Goal: Complete application form

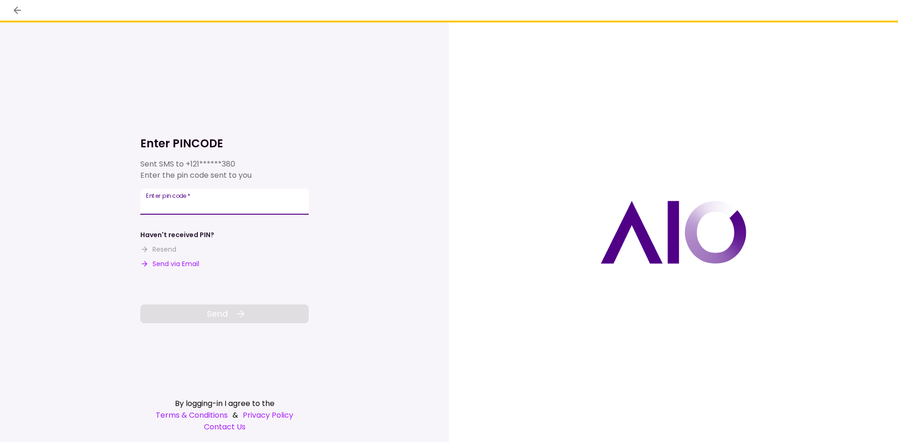
click at [230, 210] on input "Enter pin code   *" at bounding box center [224, 201] width 168 height 26
type input "******"
click at [269, 314] on button "Send" at bounding box center [224, 313] width 168 height 19
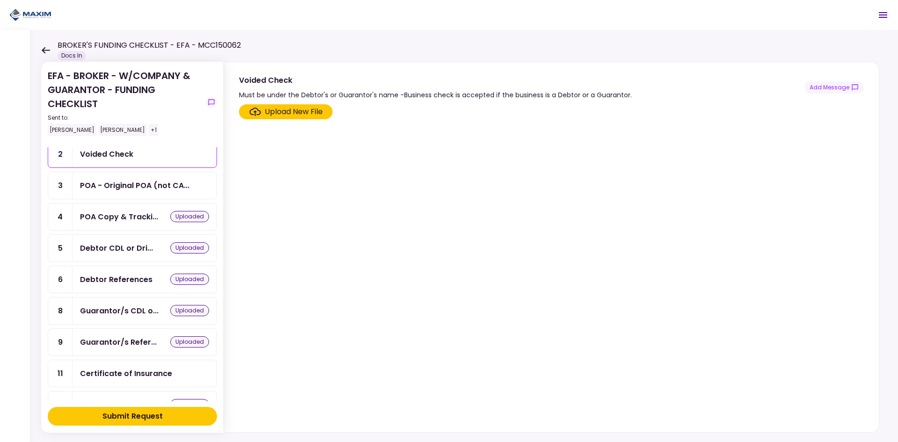
scroll to position [1, 0]
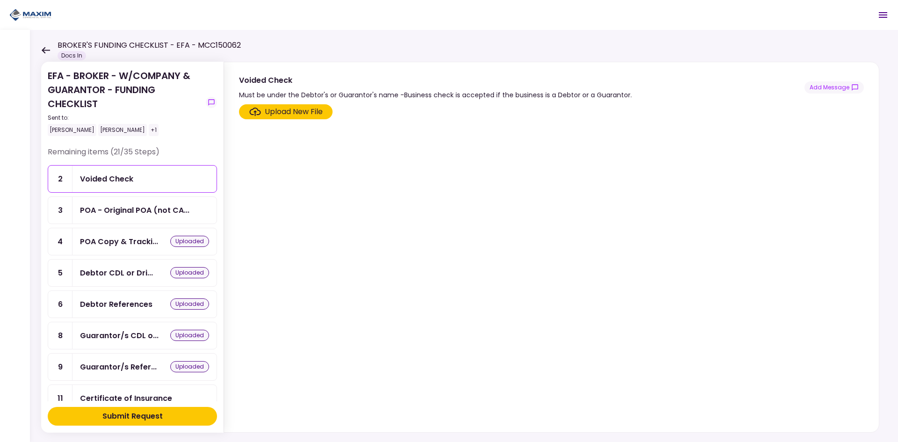
click at [188, 243] on div "uploaded" at bounding box center [189, 241] width 39 height 11
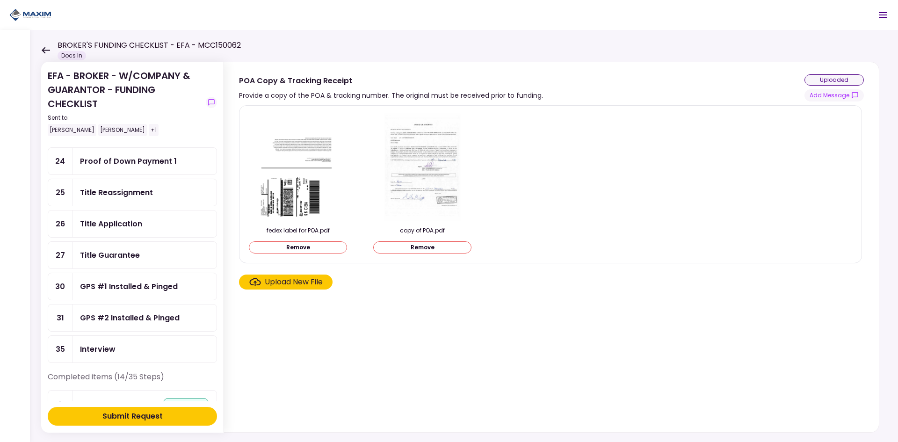
scroll to position [656, 0]
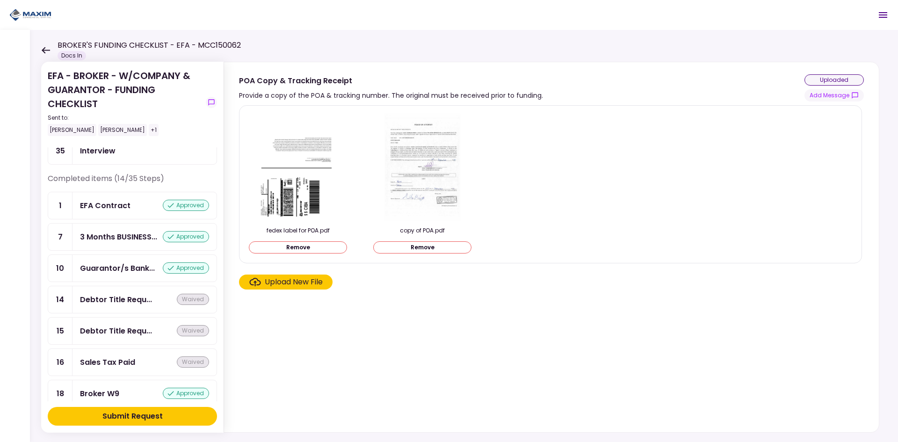
click at [155, 415] on div "Submit Request" at bounding box center [132, 416] width 60 height 11
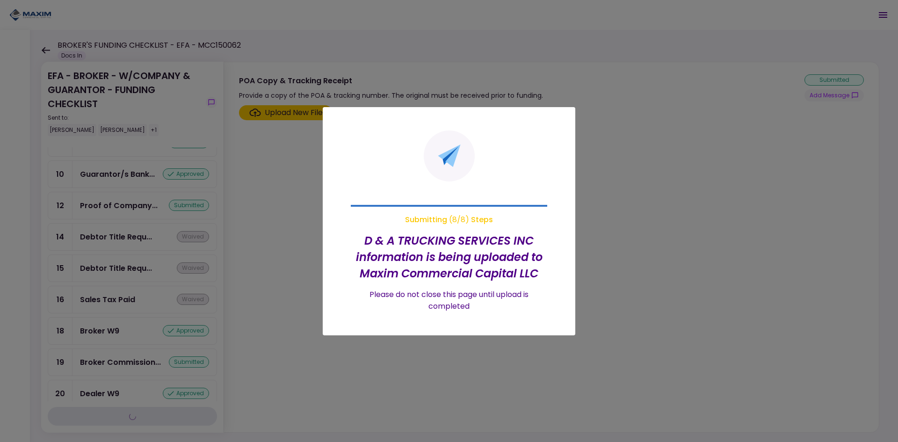
scroll to position [405, 0]
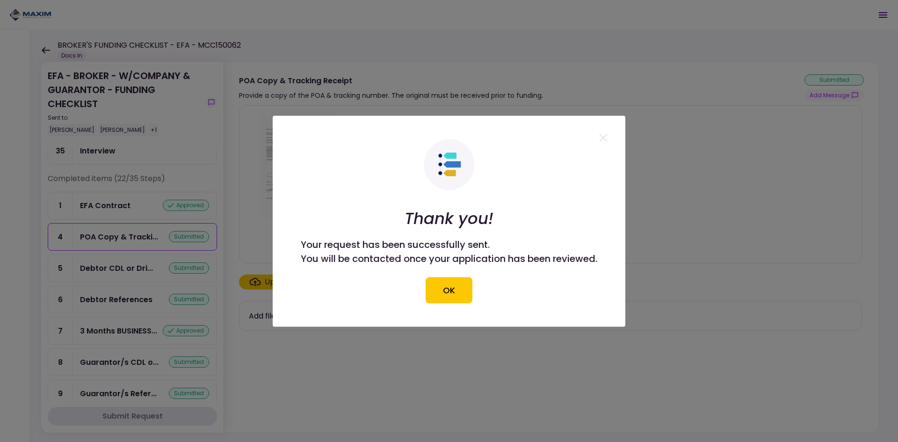
click at [457, 263] on div "You will be contacted once your application has been reviewed." at bounding box center [449, 258] width 297 height 14
click at [459, 290] on button "OK" at bounding box center [449, 290] width 47 height 26
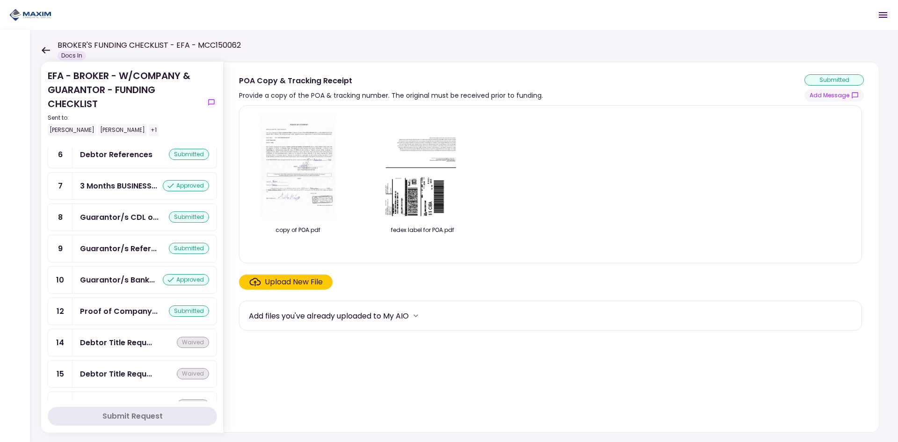
scroll to position [469, 0]
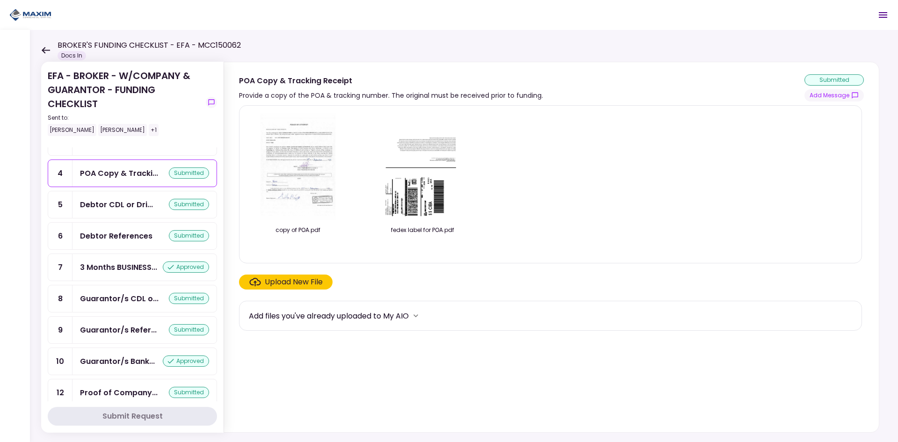
click at [101, 195] on div "Debtor CDL or Dri... submitted" at bounding box center [144, 204] width 144 height 27
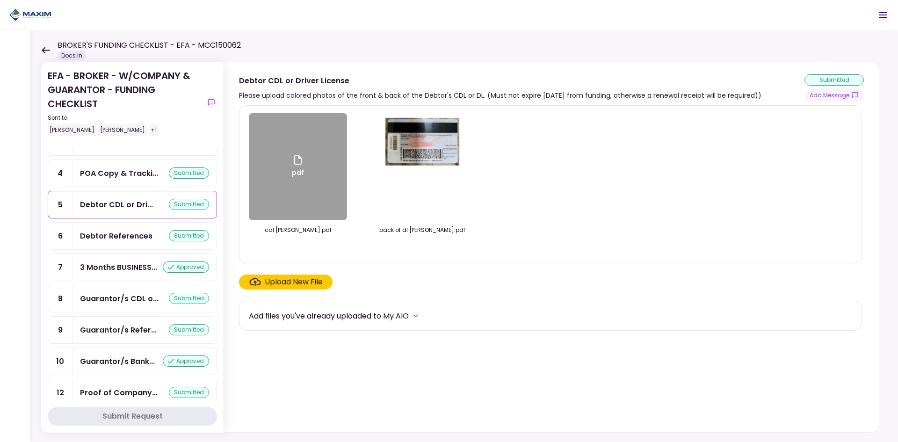
click at [107, 261] on div "3 Months BUSINESS... approved" at bounding box center [144, 267] width 144 height 27
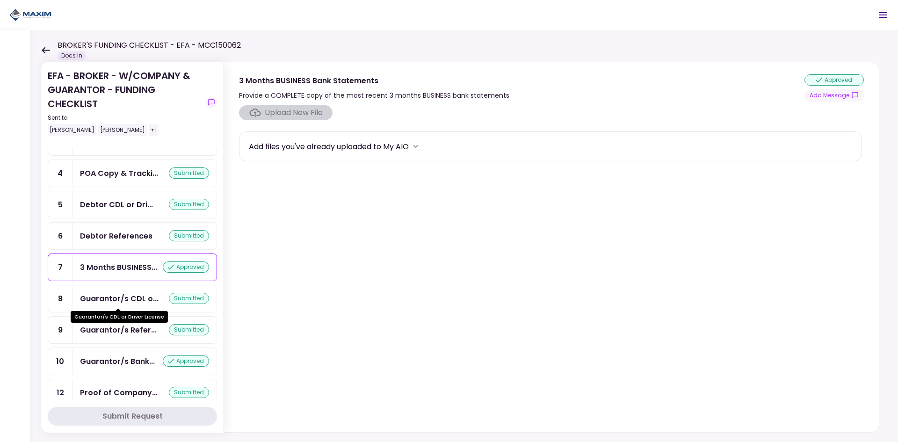
click at [116, 300] on div "Guarantor/s CDL o..." at bounding box center [119, 299] width 79 height 12
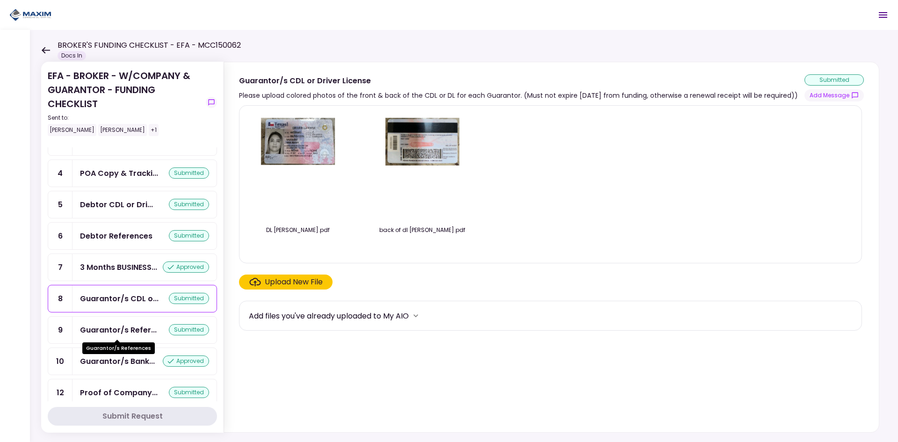
click at [133, 325] on div "Guarantor/s Refer..." at bounding box center [118, 330] width 77 height 12
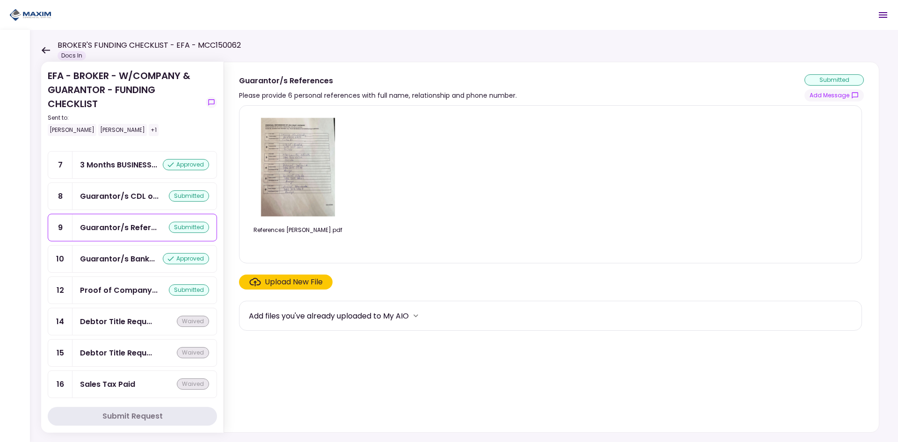
scroll to position [515, 0]
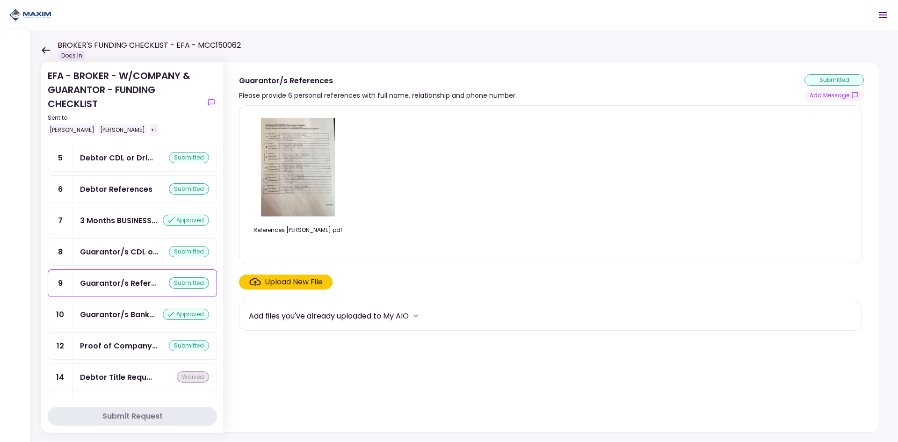
click at [118, 208] on div "3 Months BUSINESS... approved" at bounding box center [144, 220] width 144 height 27
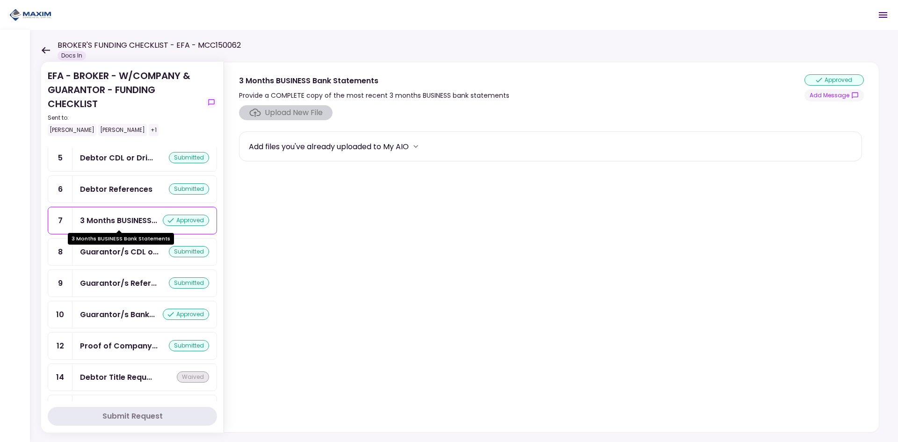
click at [118, 228] on div "3 Months BUSINESS Bank Statements" at bounding box center [121, 235] width 106 height 18
click at [130, 190] on div "Debtor References" at bounding box center [116, 189] width 72 height 12
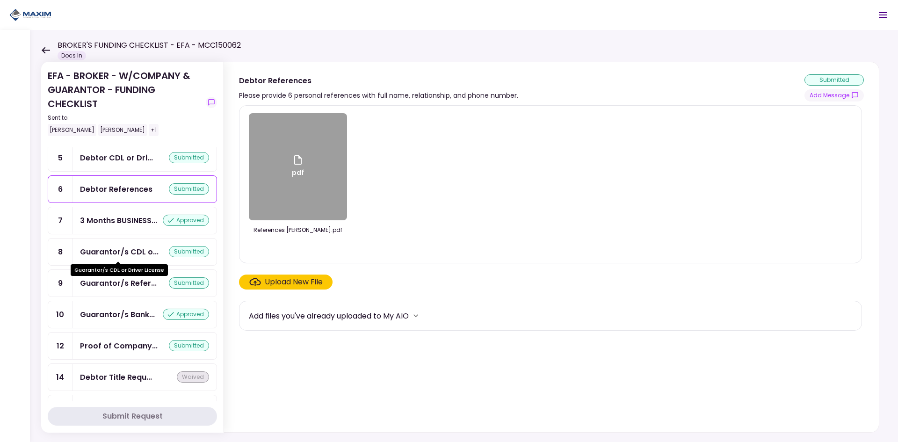
click at [130, 254] on div "Guarantor/s CDL o..." at bounding box center [119, 252] width 79 height 12
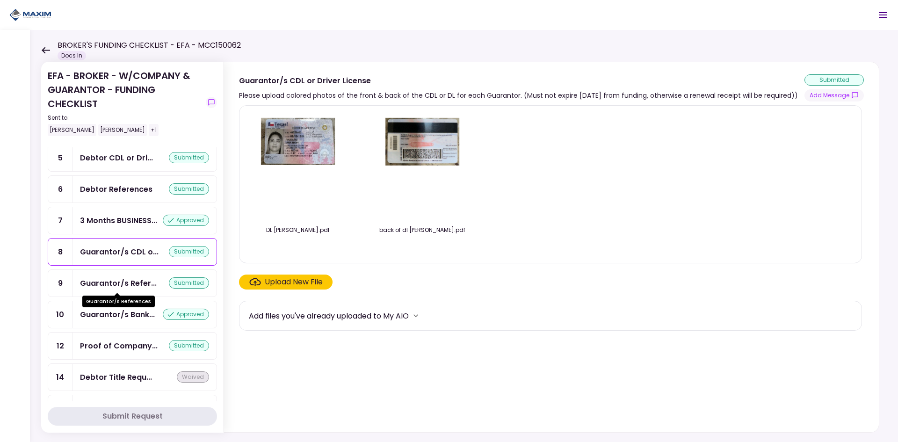
click at [128, 307] on div "Guarantor/s References" at bounding box center [118, 302] width 72 height 12
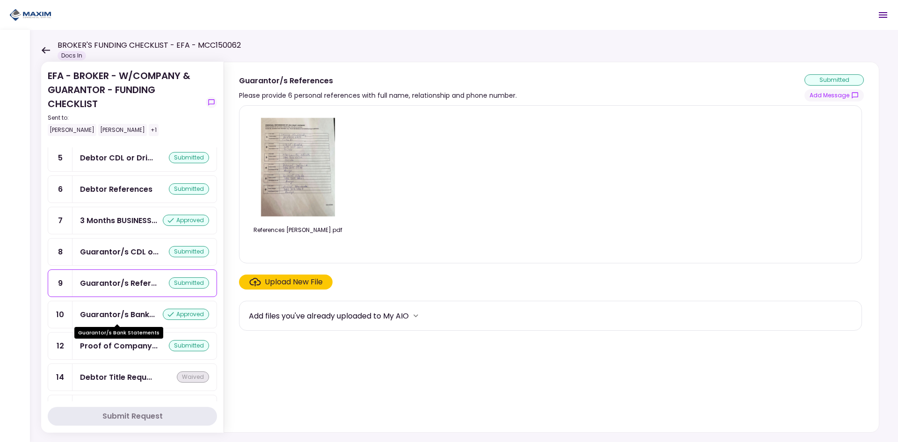
click at [129, 313] on div "Guarantor/s Bank..." at bounding box center [117, 315] width 75 height 12
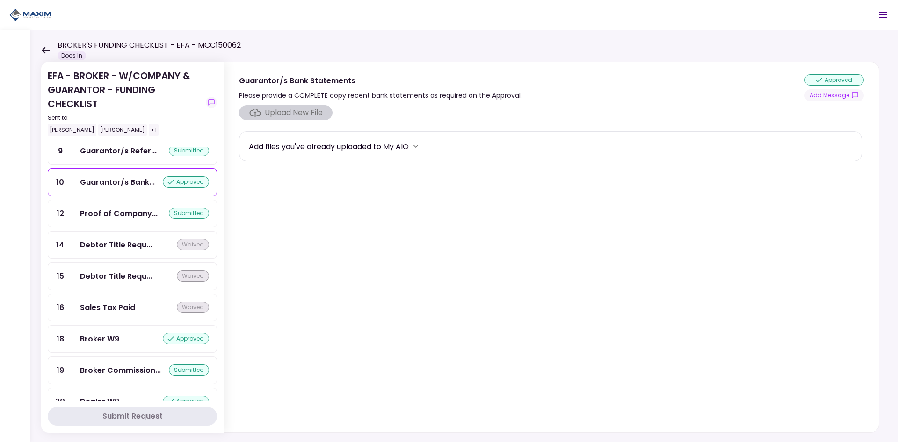
scroll to position [656, 0]
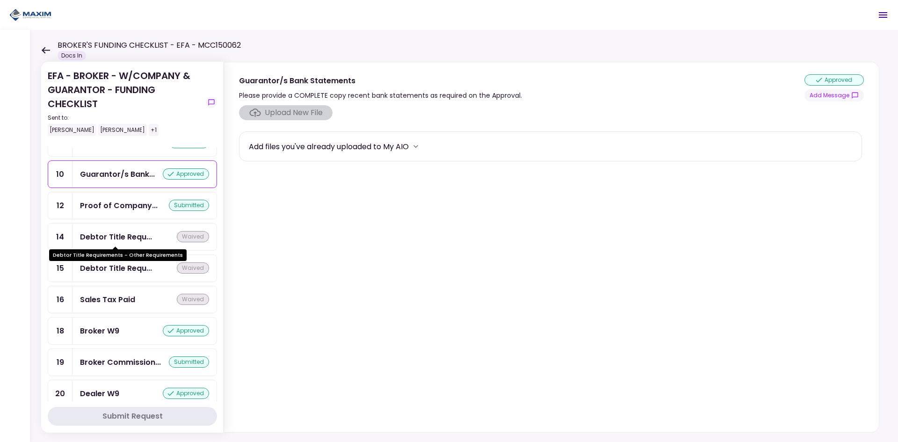
click at [121, 232] on div "Debtor Title Requ..." at bounding box center [116, 237] width 72 height 12
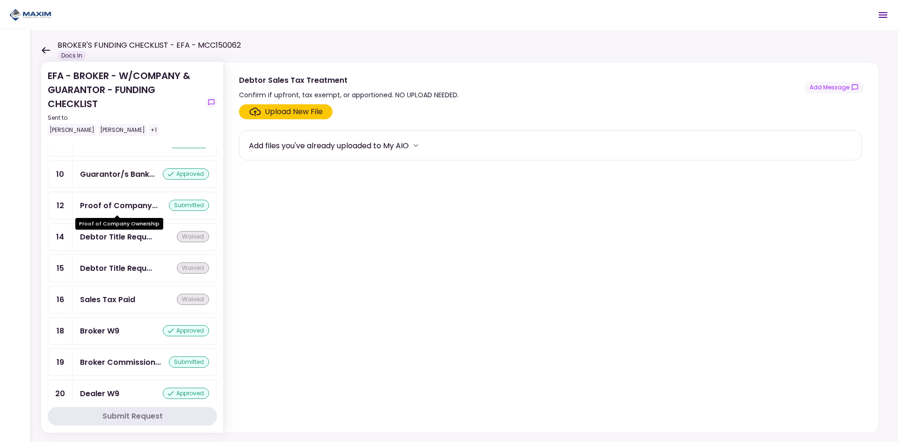
click at [133, 204] on div "Proof of Company..." at bounding box center [119, 206] width 78 height 12
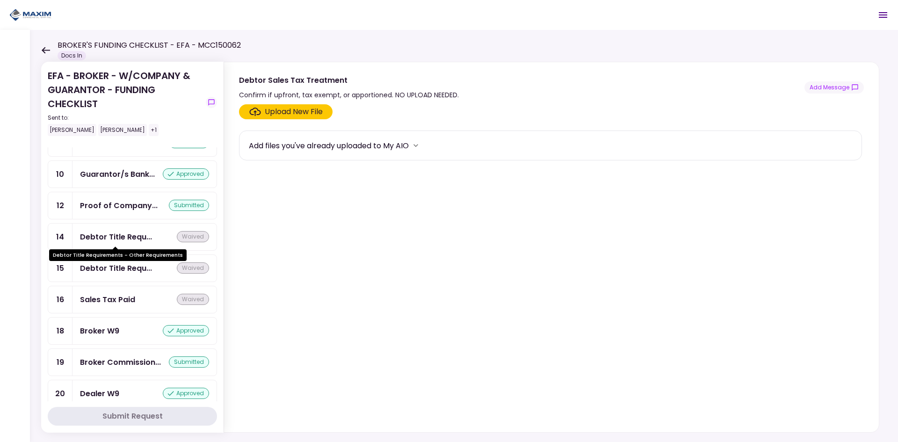
click at [125, 236] on div "Debtor Title Requ..." at bounding box center [116, 237] width 72 height 12
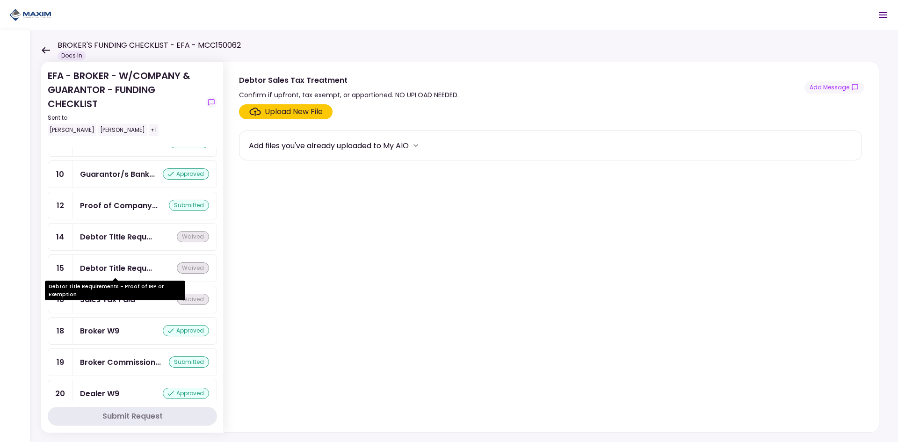
click at [123, 263] on div "Debtor Title Requ..." at bounding box center [116, 268] width 72 height 12
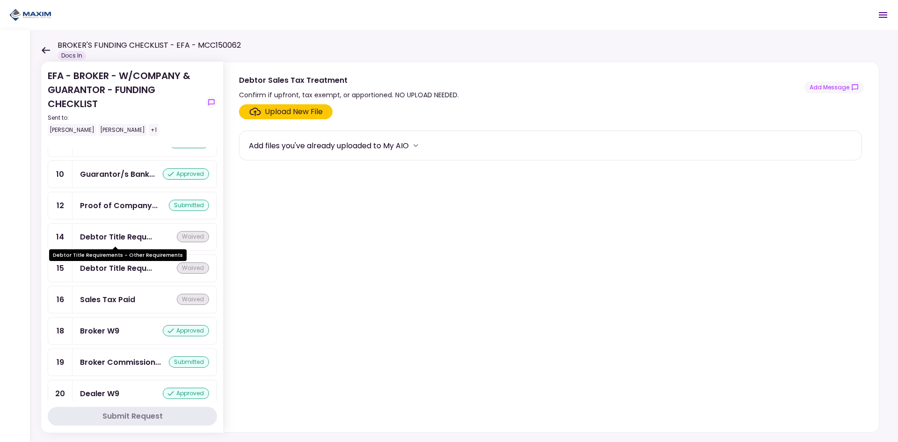
click at [126, 237] on div "Debtor Title Requ..." at bounding box center [116, 237] width 72 height 12
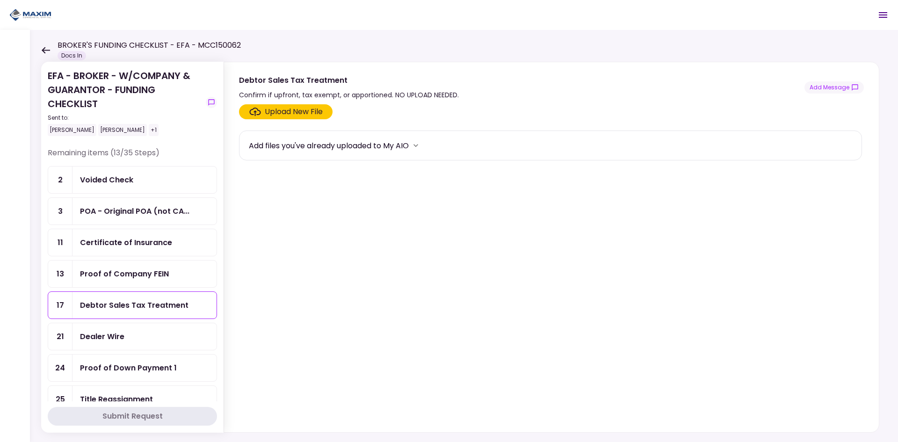
click at [46, 48] on icon at bounding box center [45, 50] width 9 height 7
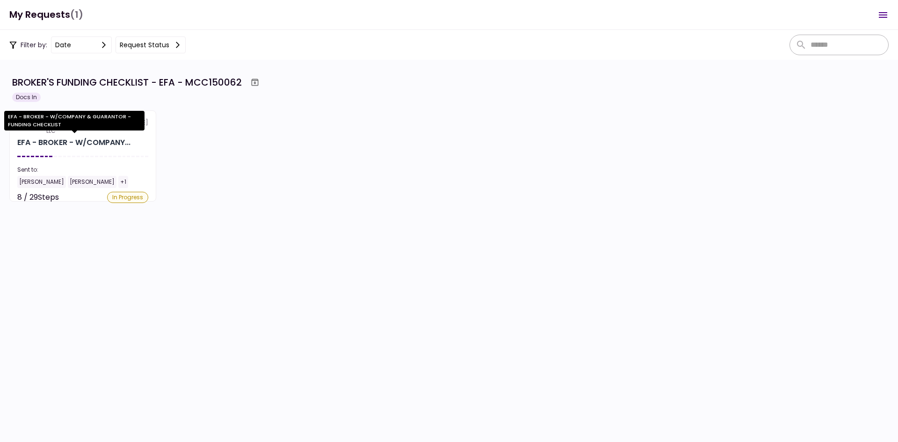
click at [102, 133] on div "EFA - BROKER - W/COMPANY & GUARANTOR - FUNDING CHECKLIST" at bounding box center [74, 124] width 140 height 26
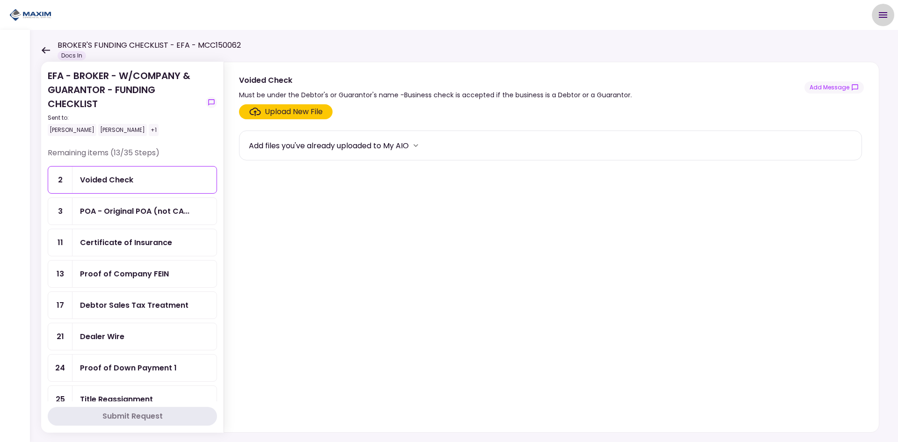
click at [884, 13] on icon "Open menu" at bounding box center [883, 15] width 8 height 6
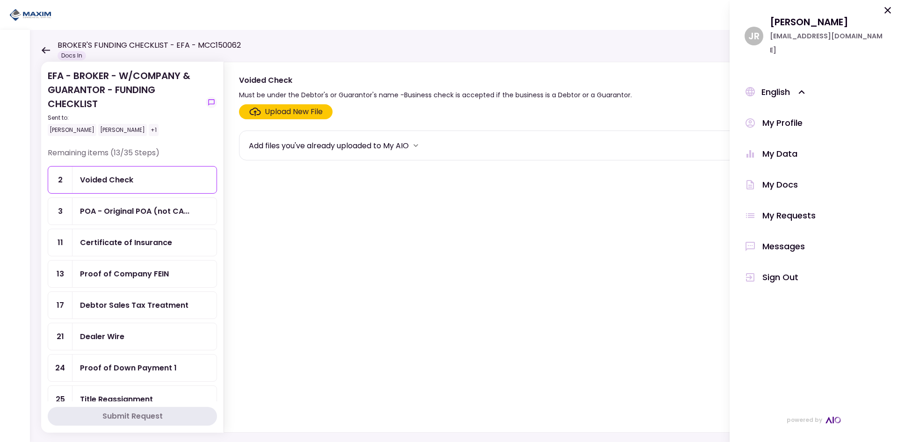
click at [440, 210] on section "Upload New File Add files you've already uploaded to My AIO" at bounding box center [551, 266] width 625 height 324
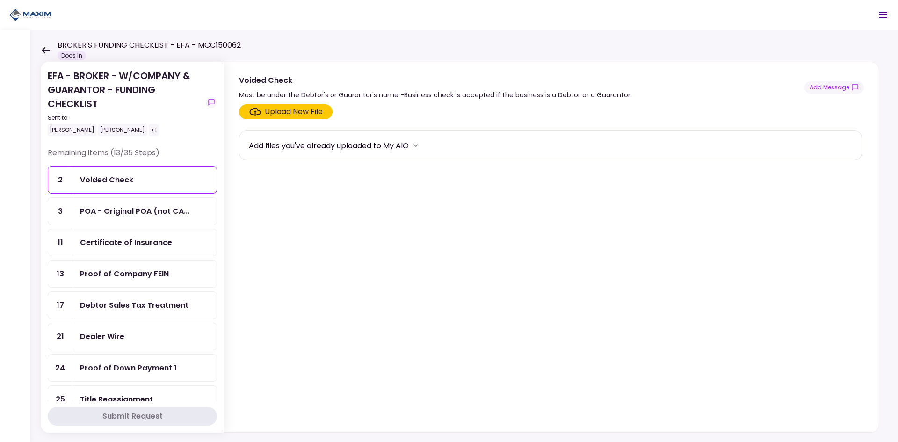
click at [153, 275] on div "Proof of Company FEIN" at bounding box center [124, 274] width 89 height 12
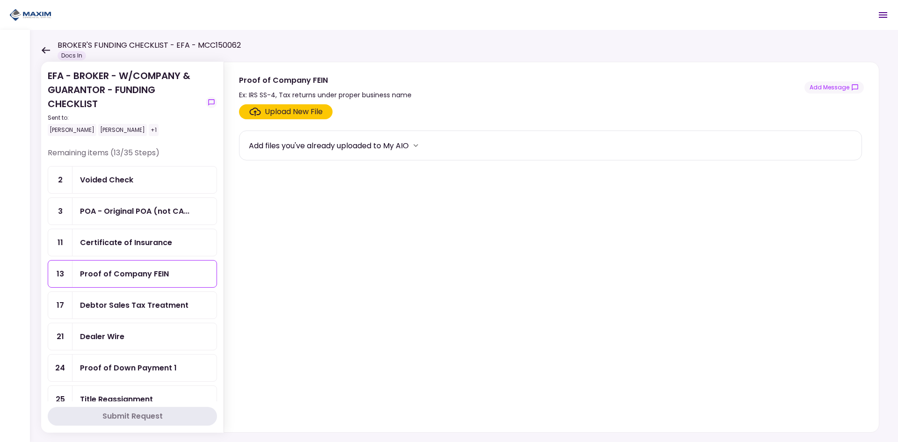
click at [153, 275] on div "Proof of Company FEIN" at bounding box center [124, 274] width 89 height 12
drag, startPoint x: 279, startPoint y: 123, endPoint x: 286, endPoint y: 116, distance: 10.3
click at [279, 123] on section "Upload New File Add files you've already uploaded to My AIO" at bounding box center [551, 266] width 625 height 324
click at [286, 116] on div "Upload New File" at bounding box center [294, 111] width 58 height 11
click at [0, 0] on input "Upload New File" at bounding box center [0, 0] width 0 height 0
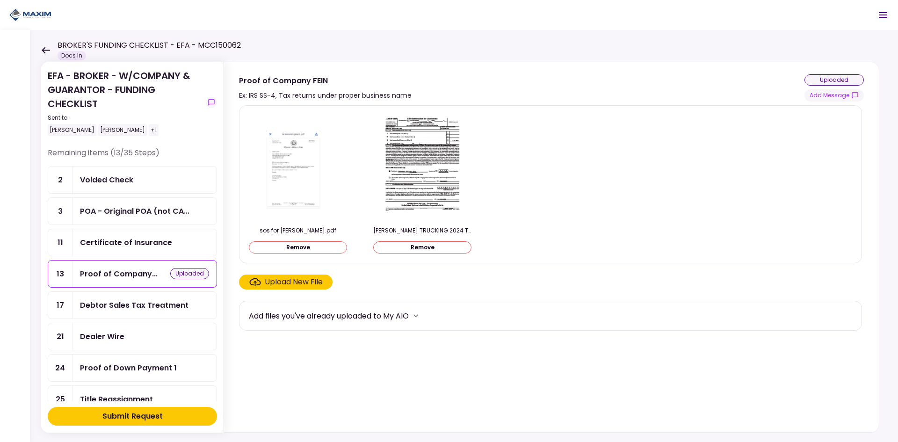
click at [304, 282] on div "Upload New File" at bounding box center [294, 281] width 58 height 11
click at [0, 0] on input "Upload New File" at bounding box center [0, 0] width 0 height 0
click at [302, 281] on div "Upload New File" at bounding box center [294, 281] width 58 height 11
click at [0, 0] on input "Upload New File" at bounding box center [0, 0] width 0 height 0
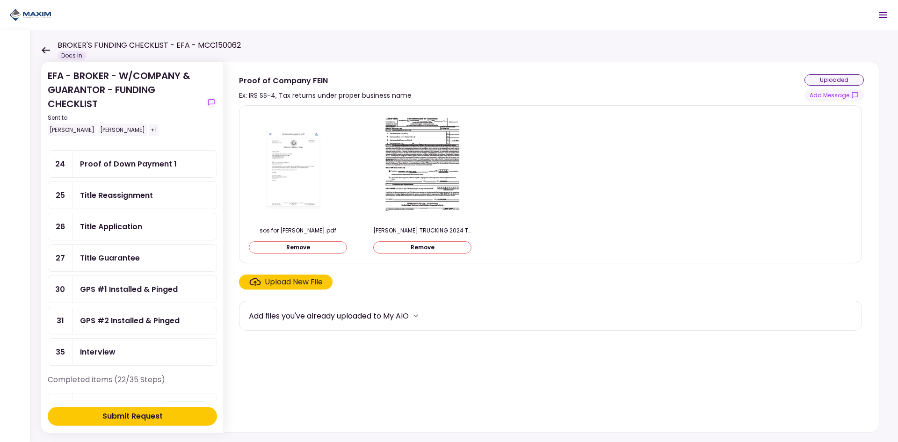
scroll to position [281, 0]
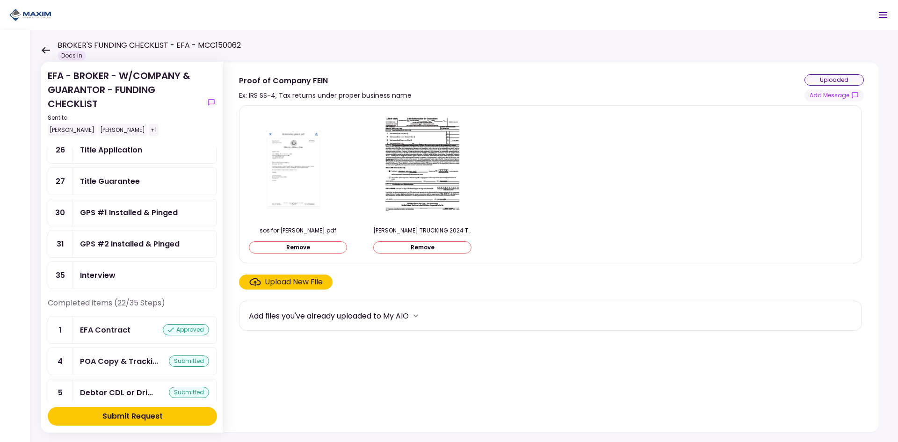
click at [130, 418] on div "Submit Request" at bounding box center [132, 416] width 60 height 11
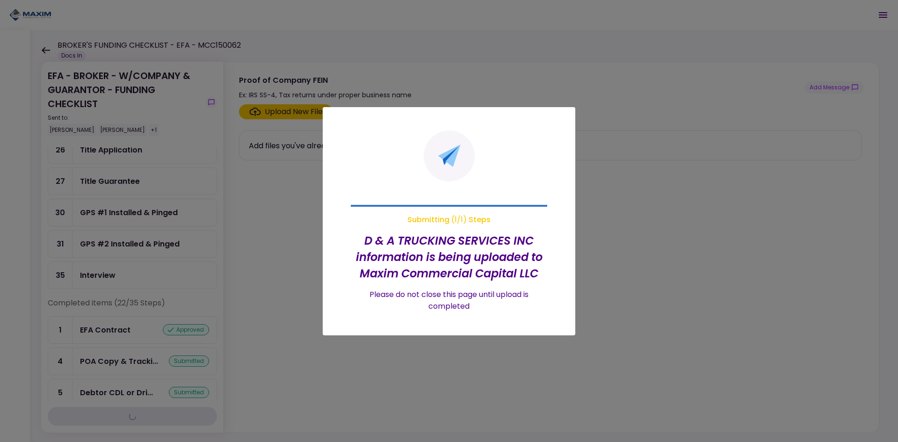
scroll to position [249, 0]
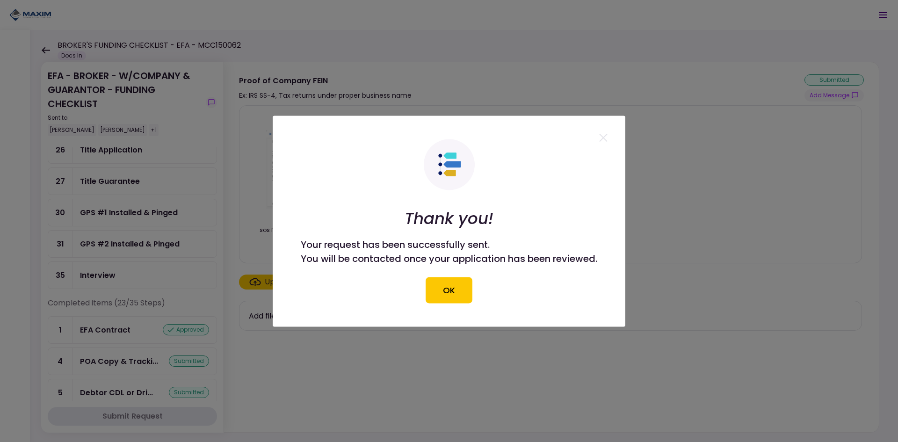
click at [473, 289] on div "Thank you! Your request has been successfully sent. You will be contacted once …" at bounding box center [449, 221] width 297 height 164
click at [453, 296] on button "OK" at bounding box center [449, 290] width 47 height 26
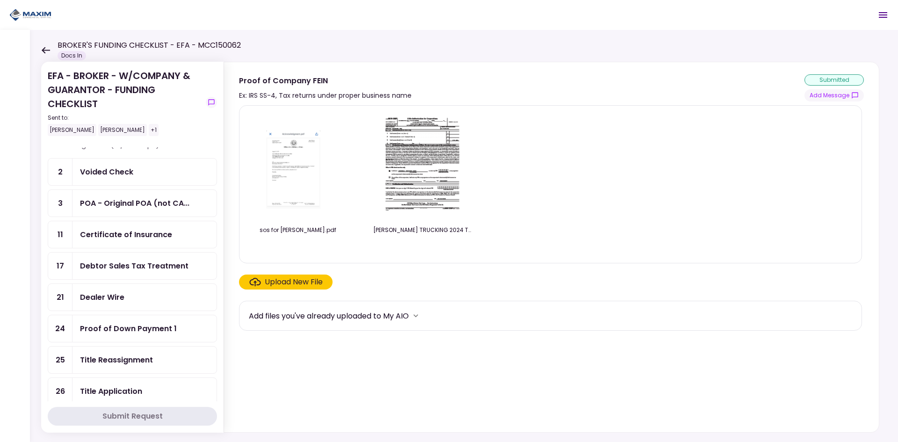
scroll to position [0, 0]
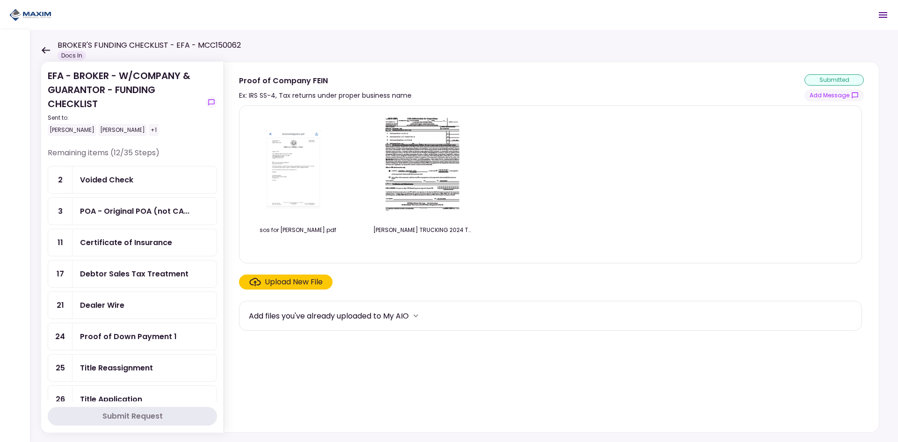
click at [304, 188] on img at bounding box center [297, 166] width 83 height 107
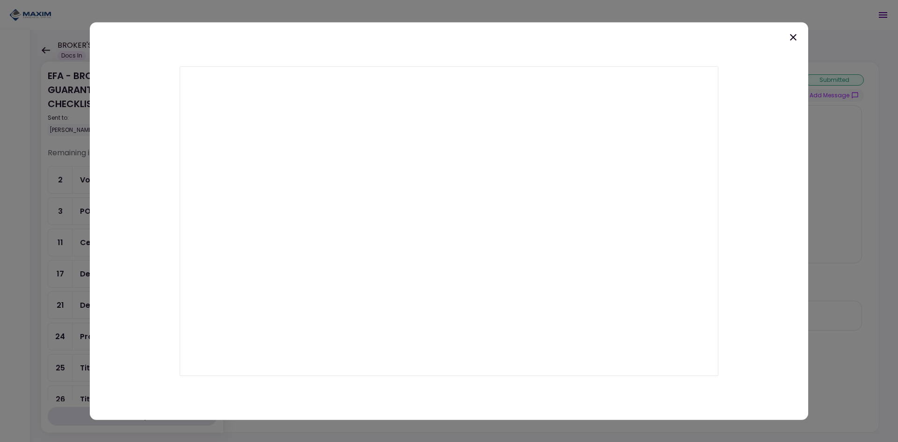
click at [772, 98] on div at bounding box center [449, 221] width 718 height 398
drag, startPoint x: 783, startPoint y: 43, endPoint x: 797, endPoint y: 34, distance: 16.8
click at [783, 42] on div at bounding box center [449, 221] width 718 height 398
click at [797, 34] on icon at bounding box center [793, 36] width 11 height 11
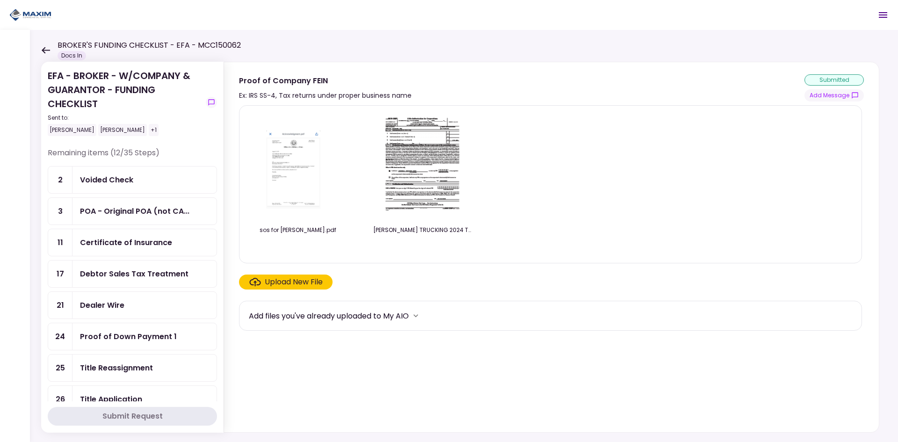
click at [461, 187] on img at bounding box center [422, 166] width 83 height 107
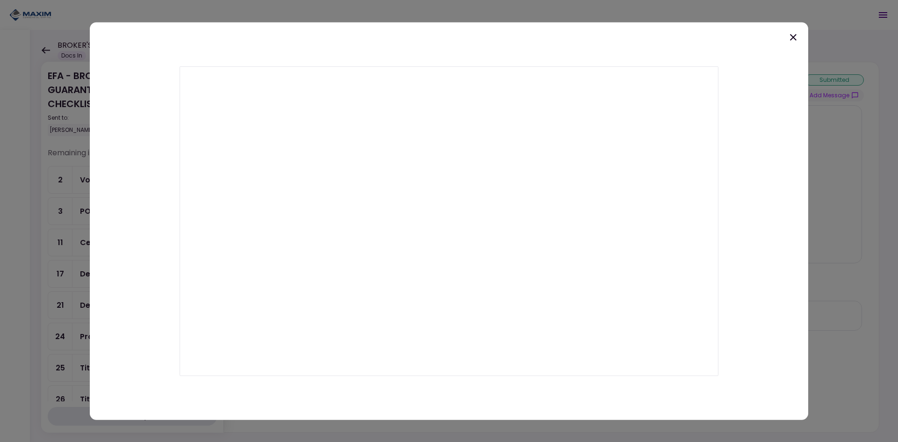
click at [798, 36] on icon at bounding box center [793, 36] width 11 height 11
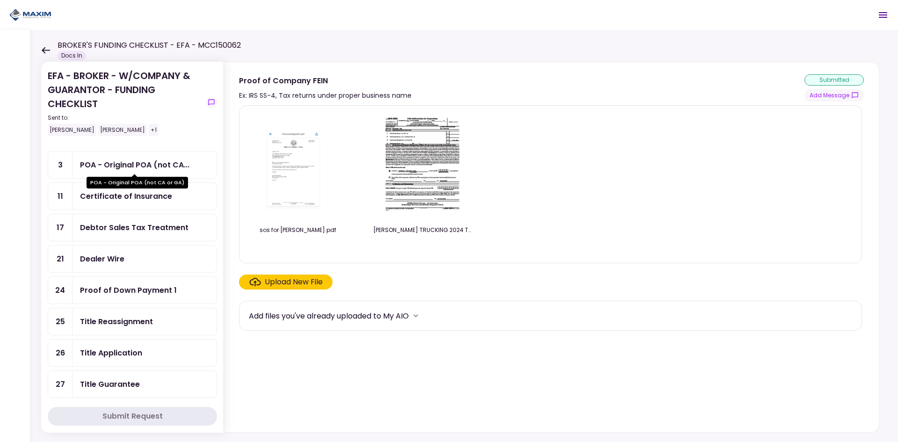
scroll to position [47, 0]
click at [154, 194] on div "Certificate of Insurance" at bounding box center [126, 196] width 92 height 12
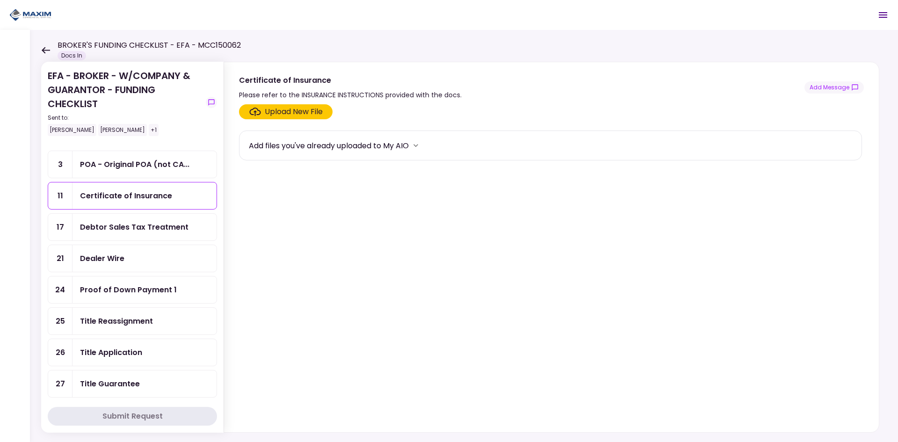
click at [284, 114] on div "Upload New File" at bounding box center [294, 111] width 58 height 11
click at [0, 0] on input "Upload New File" at bounding box center [0, 0] width 0 height 0
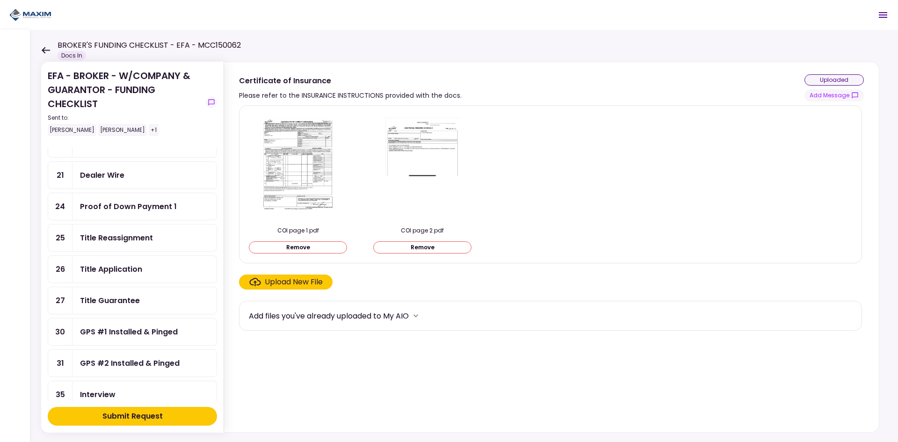
scroll to position [94, 0]
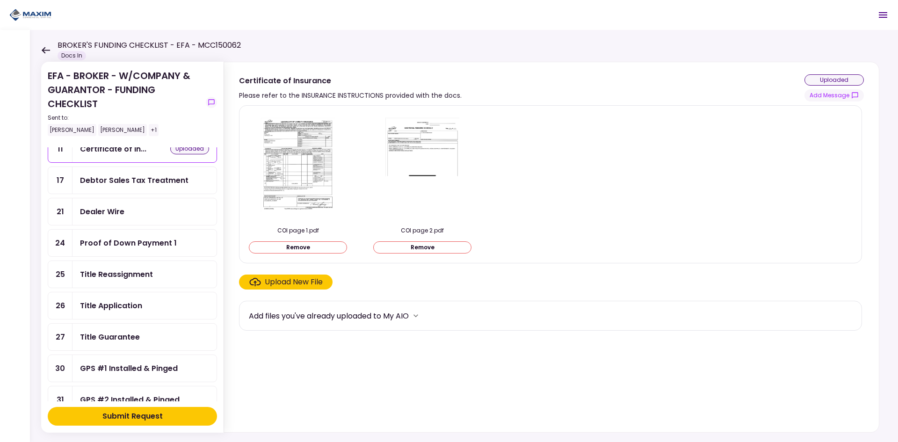
click at [136, 243] on div "Proof of Down Payment 1" at bounding box center [128, 243] width 97 height 12
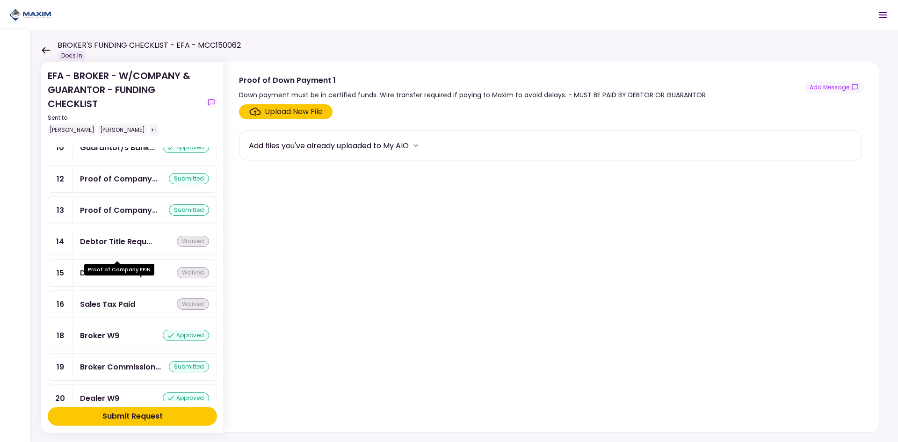
scroll to position [655, 0]
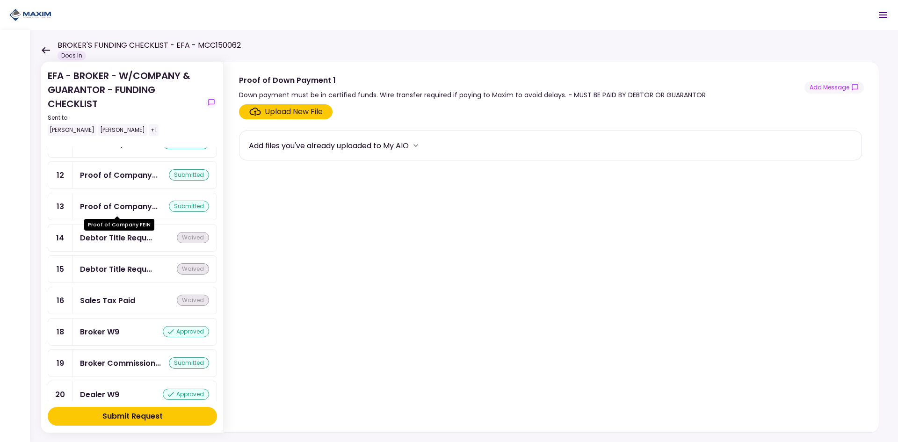
click at [133, 207] on div "Proof of Company..." at bounding box center [119, 207] width 78 height 12
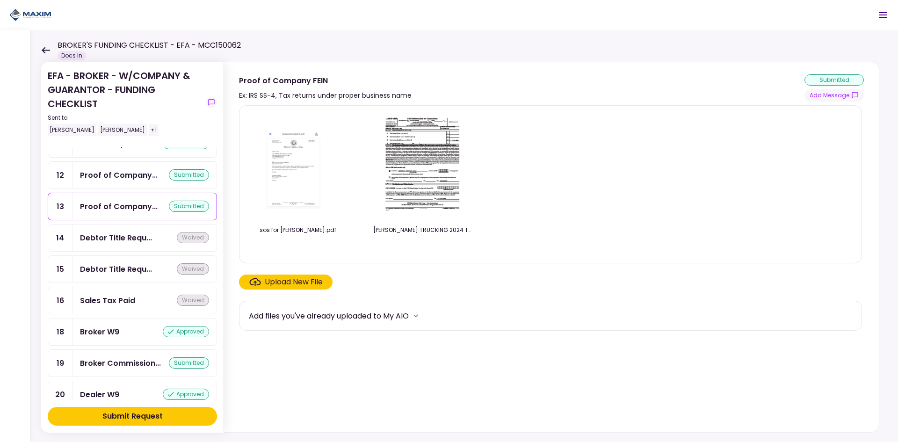
click at [294, 277] on div "Upload New File" at bounding box center [294, 281] width 58 height 11
click at [0, 0] on input "Upload New File" at bounding box center [0, 0] width 0 height 0
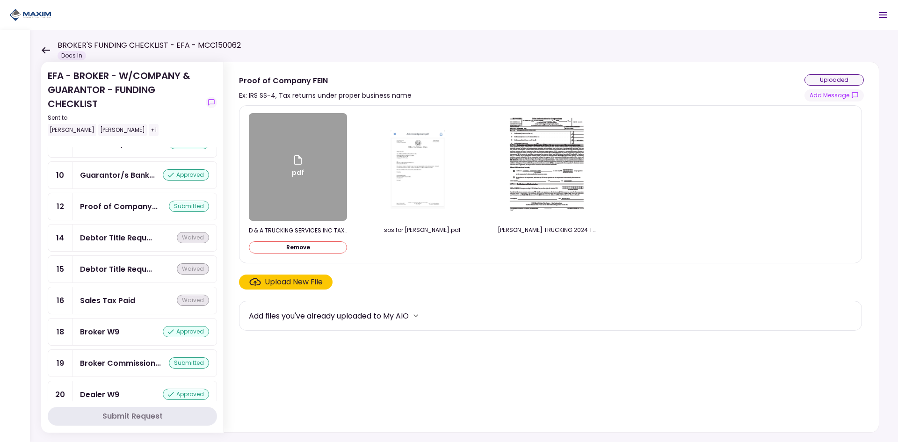
scroll to position [686, 0]
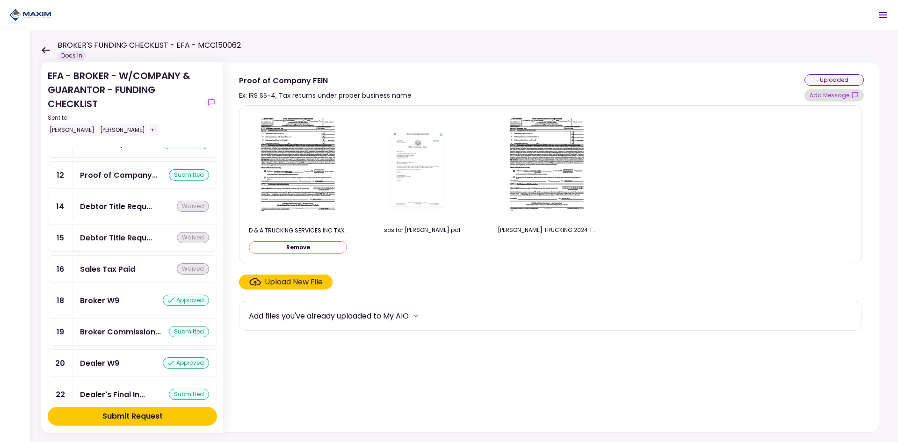
click at [841, 100] on button "Add Message" at bounding box center [833, 95] width 59 height 12
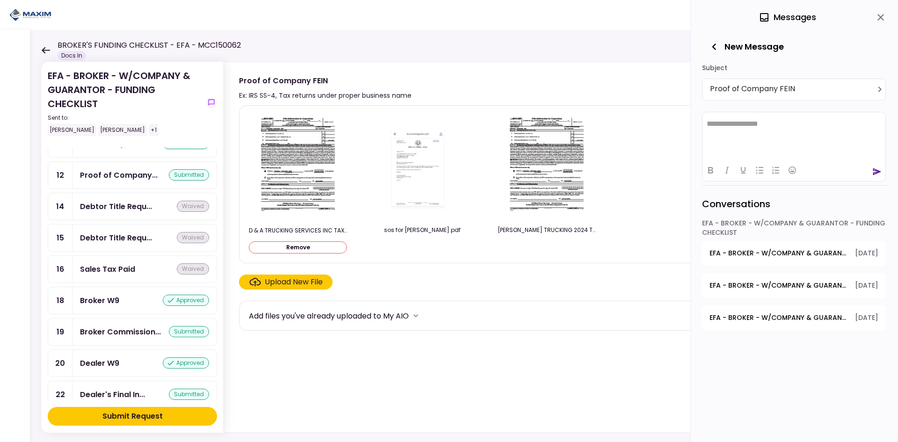
scroll to position [0, 0]
click at [744, 133] on html "**********" at bounding box center [794, 123] width 183 height 23
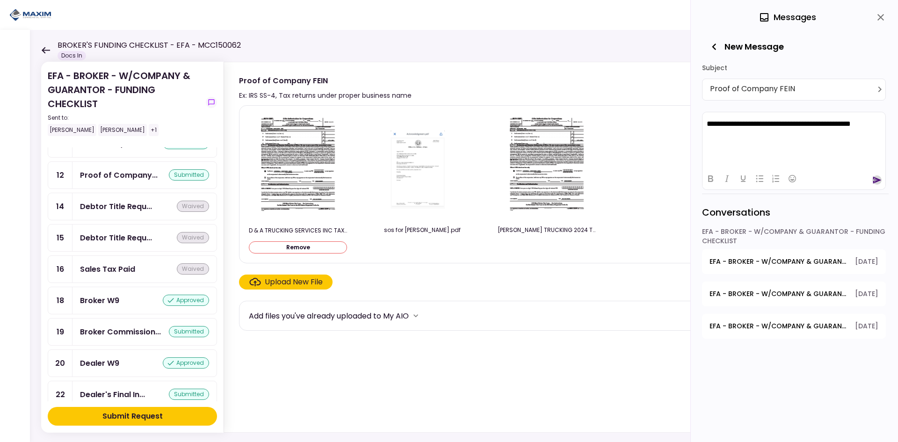
click at [876, 179] on icon "send" at bounding box center [877, 179] width 8 height 7
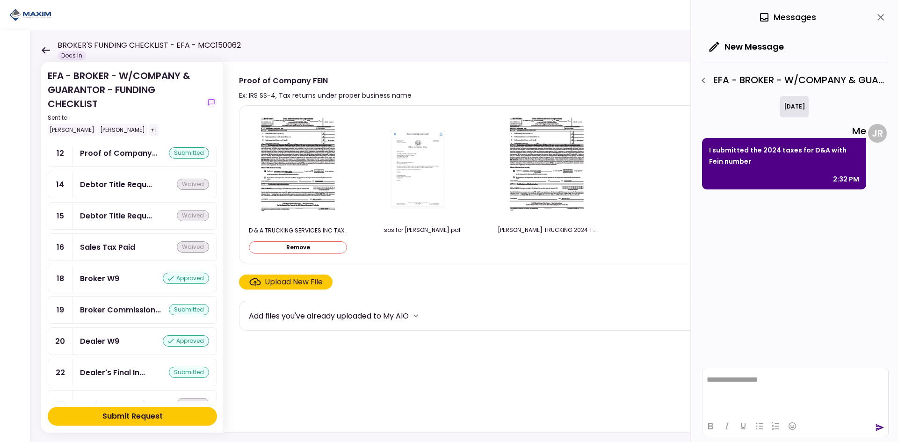
scroll to position [733, 0]
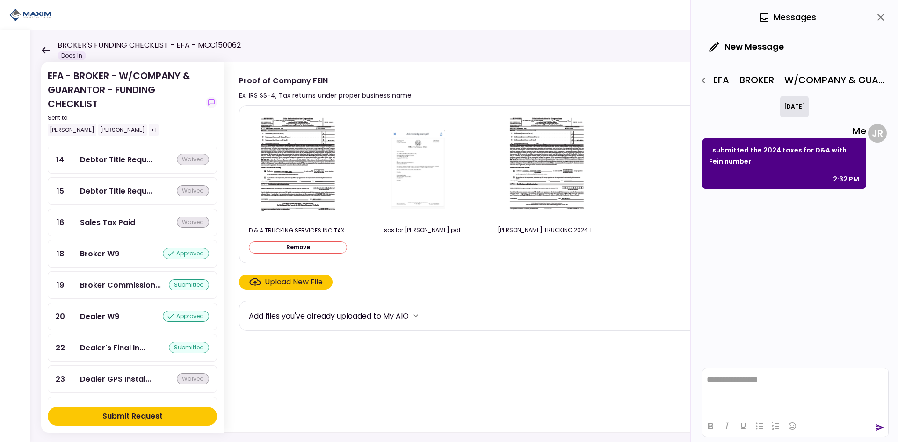
click at [137, 411] on div "Submit Request" at bounding box center [132, 416] width 60 height 11
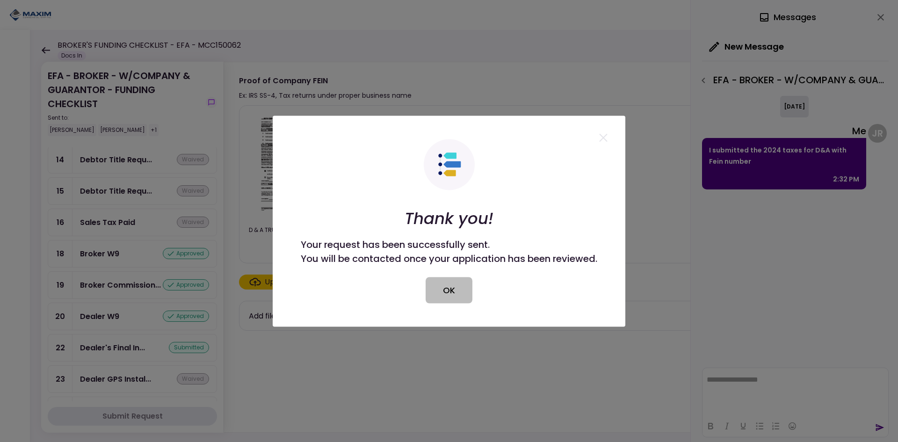
click at [427, 284] on button "OK" at bounding box center [449, 290] width 47 height 26
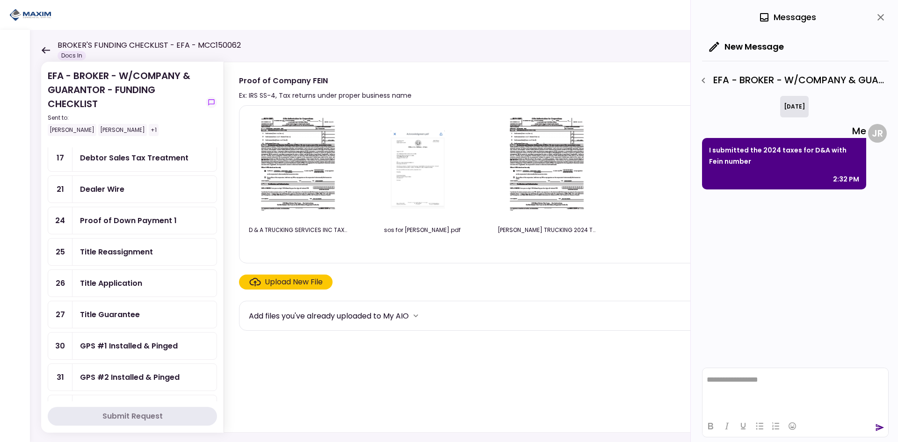
scroll to position [0, 0]
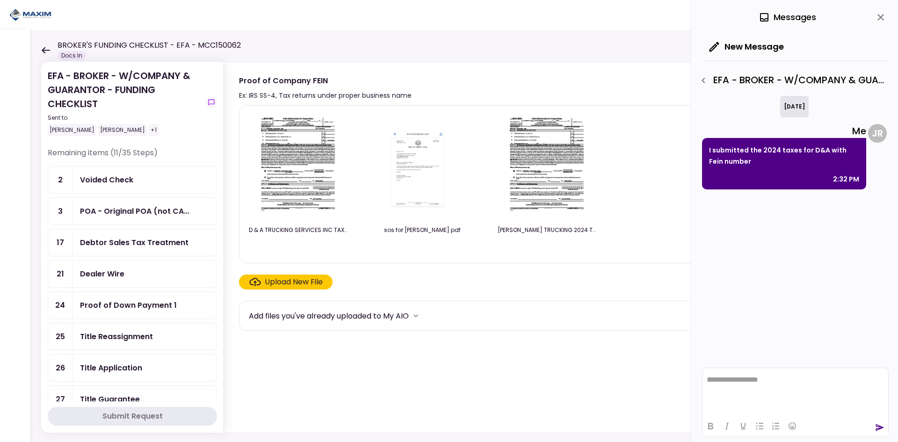
click at [162, 188] on div "Voided Check" at bounding box center [144, 180] width 144 height 27
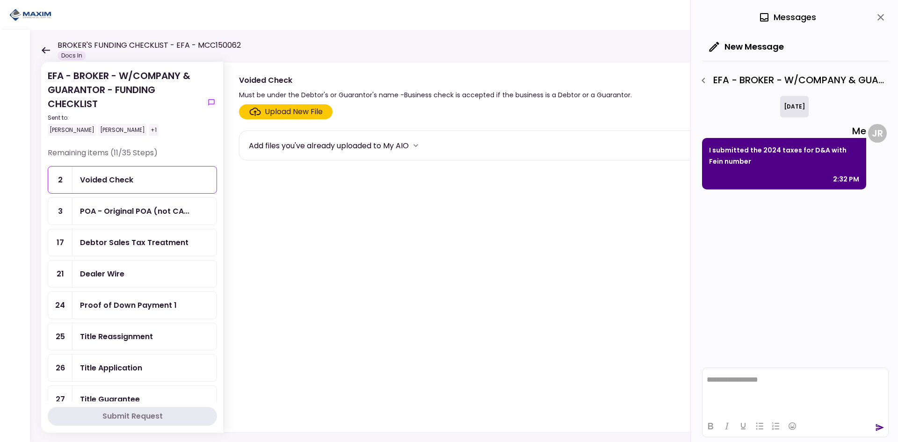
click at [268, 123] on section "Upload New File Add files you've already uploaded to My AIO" at bounding box center [551, 266] width 625 height 324
click at [273, 110] on div "Upload New File" at bounding box center [294, 111] width 58 height 11
click at [0, 0] on input "Upload New File" at bounding box center [0, 0] width 0 height 0
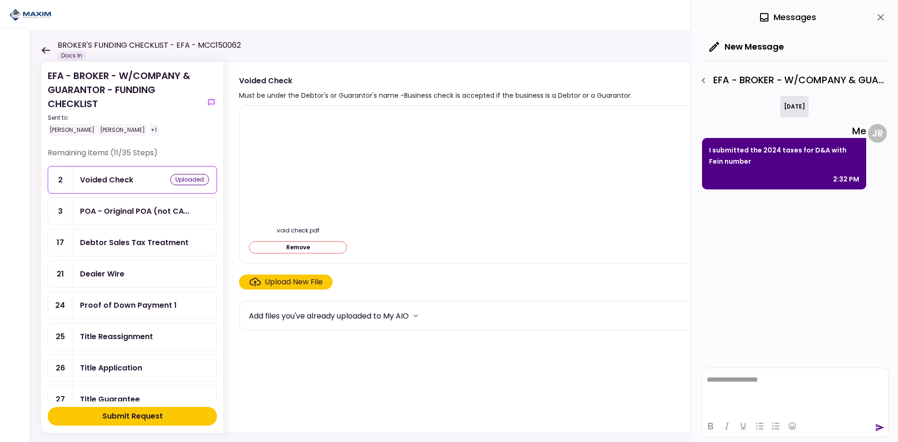
click at [279, 248] on button "Remove" at bounding box center [298, 247] width 98 height 12
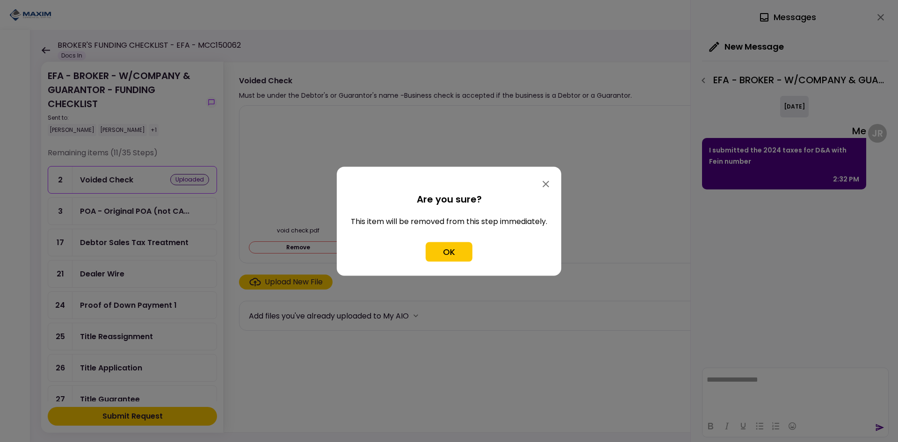
click at [470, 241] on section "Are you sure? This item will be removed from this step immediately. OK" at bounding box center [449, 227] width 196 height 70
click at [461, 249] on button "OK" at bounding box center [449, 252] width 47 height 20
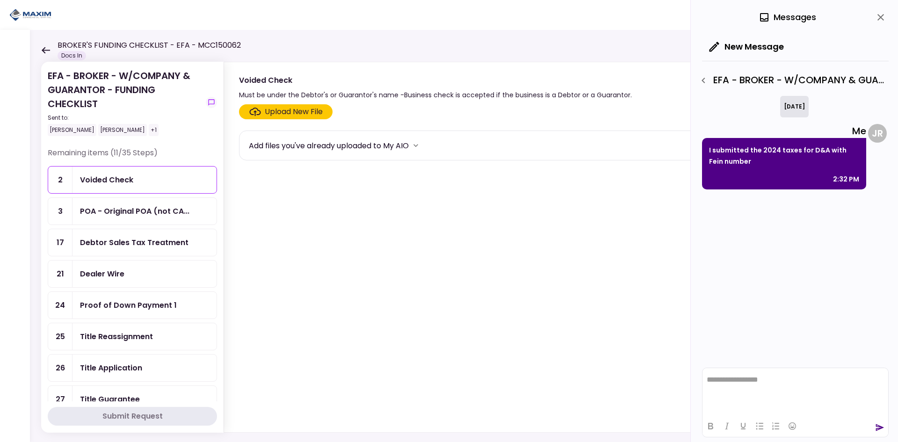
click at [306, 112] on div "Upload New File" at bounding box center [294, 111] width 58 height 11
click at [0, 0] on input "Upload New File" at bounding box center [0, 0] width 0 height 0
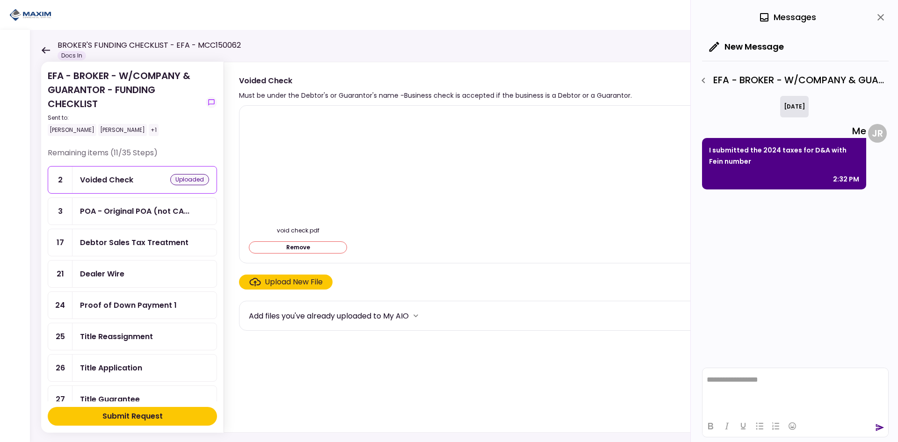
click at [312, 248] on button "Remove" at bounding box center [298, 247] width 98 height 12
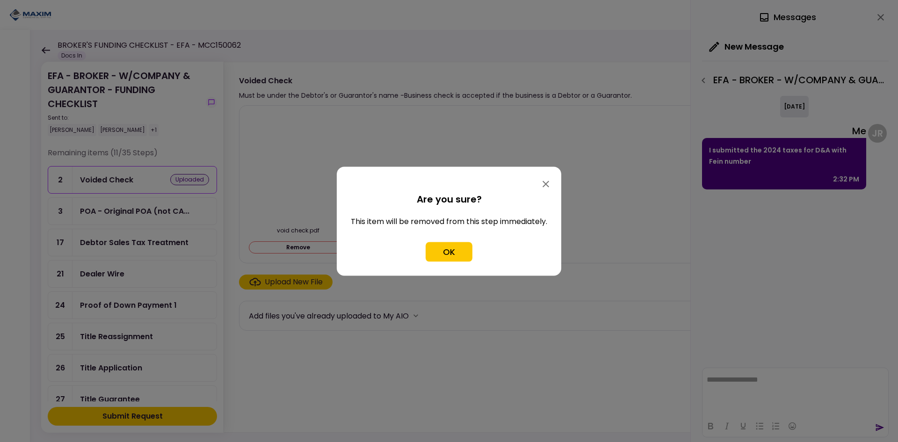
click at [434, 256] on button "OK" at bounding box center [449, 252] width 47 height 20
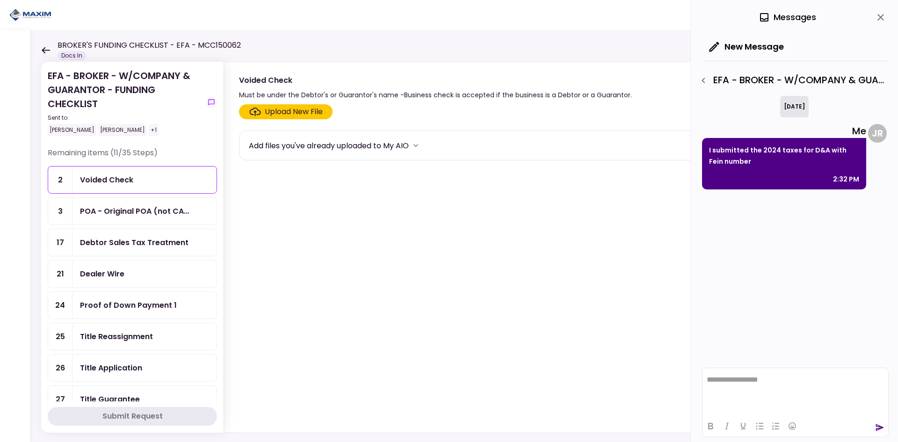
click at [254, 118] on label "Upload New File" at bounding box center [286, 111] width 94 height 15
click at [0, 0] on input "Upload New File" at bounding box center [0, 0] width 0 height 0
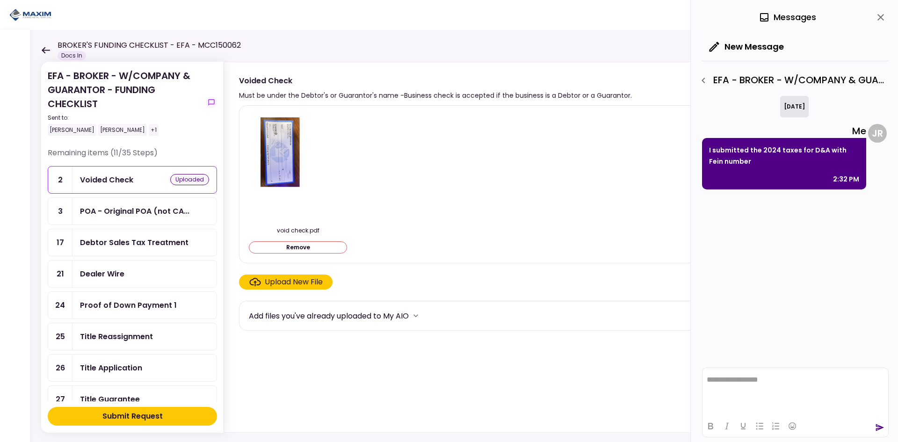
scroll to position [421, 0]
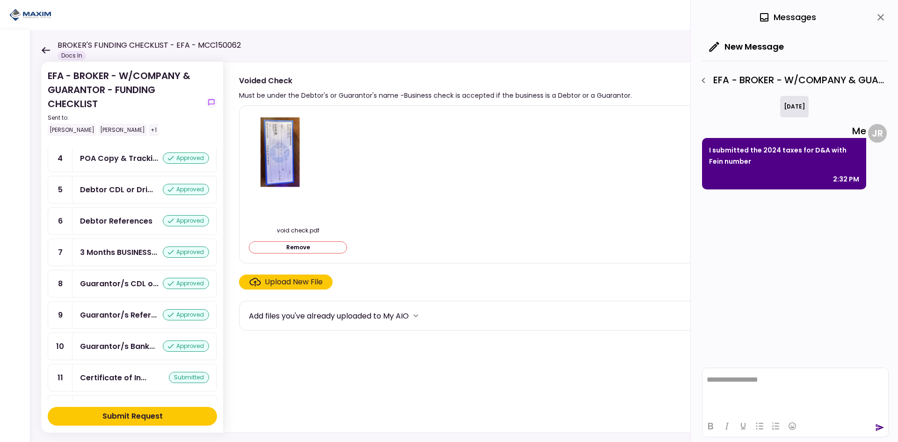
click at [152, 412] on div "Submit Request" at bounding box center [132, 416] width 60 height 11
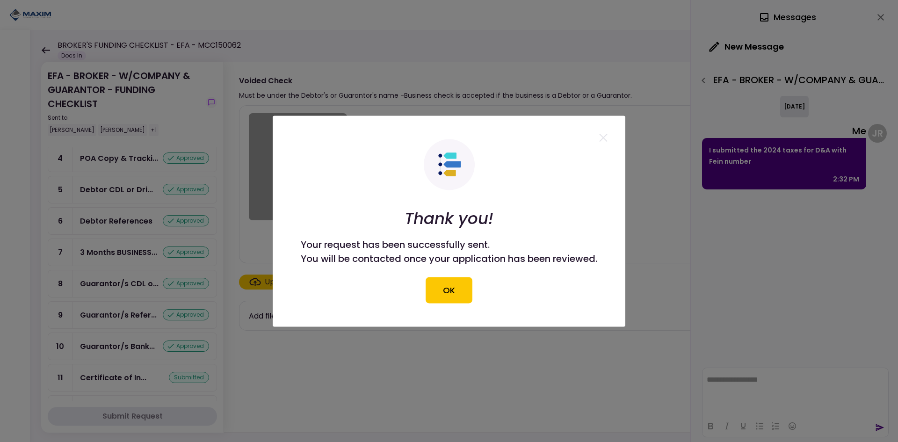
click at [450, 290] on button "OK" at bounding box center [449, 290] width 47 height 26
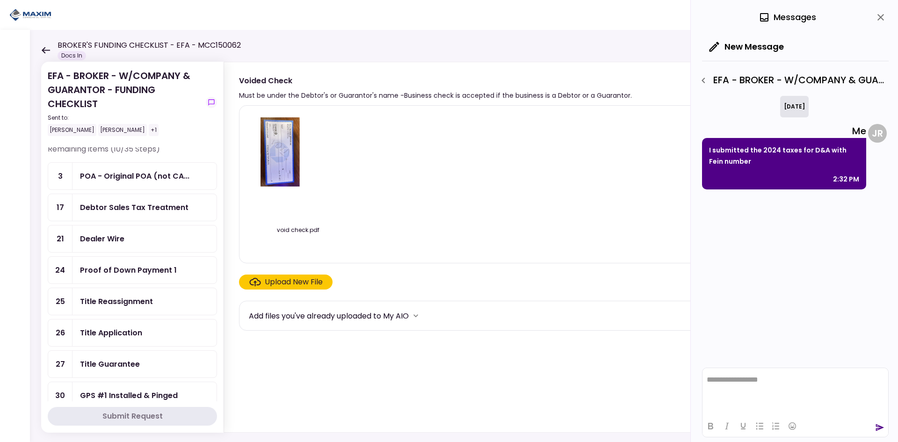
scroll to position [0, 0]
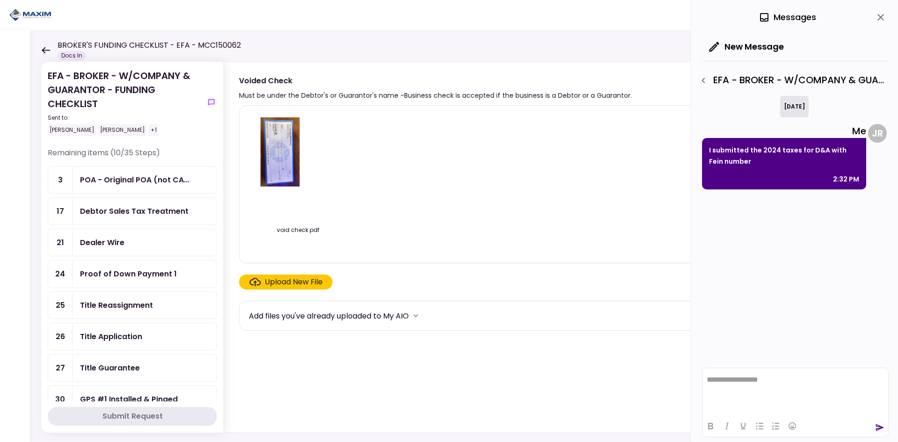
click at [154, 211] on div "Debtor Sales Tax Treatment" at bounding box center [134, 211] width 109 height 12
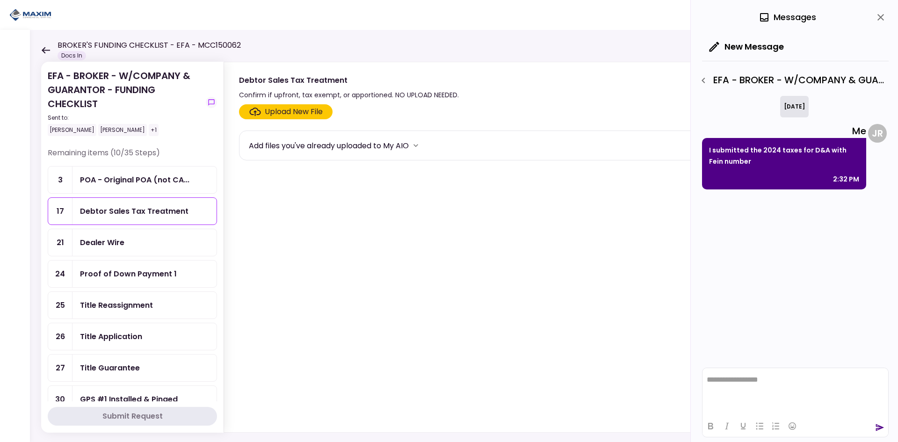
click at [885, 23] on button "close" at bounding box center [881, 17] width 16 height 16
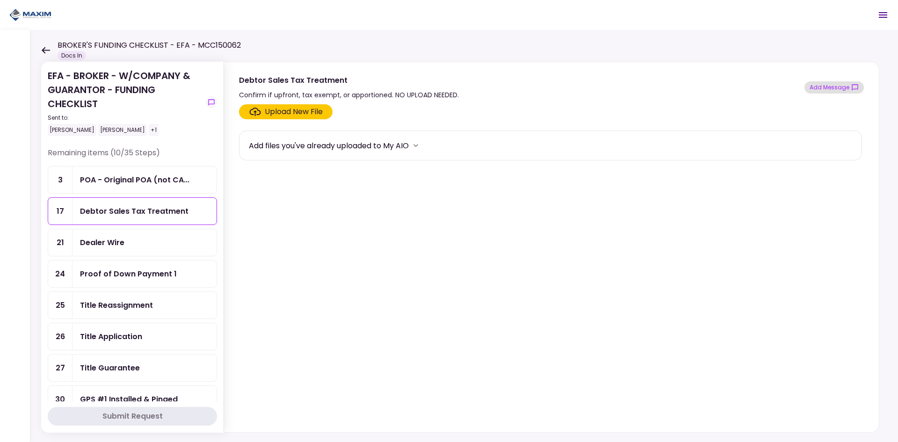
click at [844, 93] on button "Add Message" at bounding box center [833, 87] width 59 height 12
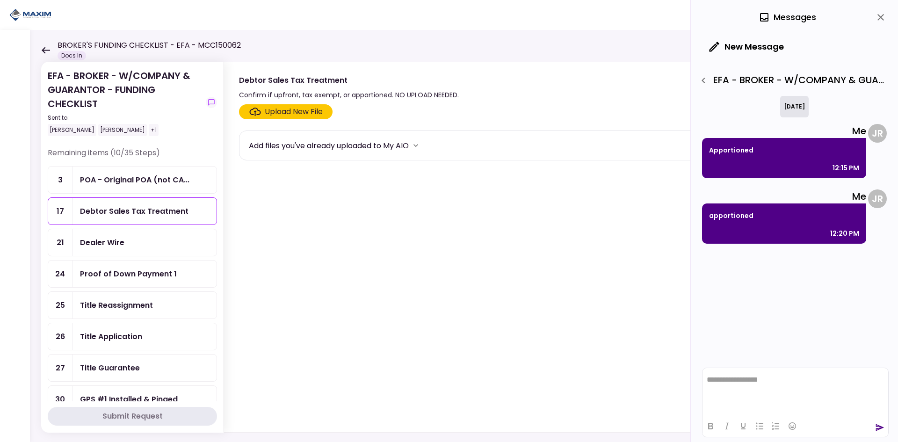
click at [339, 146] on div "Add files you've already uploaded to My AIO" at bounding box center [329, 146] width 160 height 12
click at [139, 174] on div "POA - Original POA (not CA..." at bounding box center [144, 180] width 144 height 27
